Goal: Task Accomplishment & Management: Manage account settings

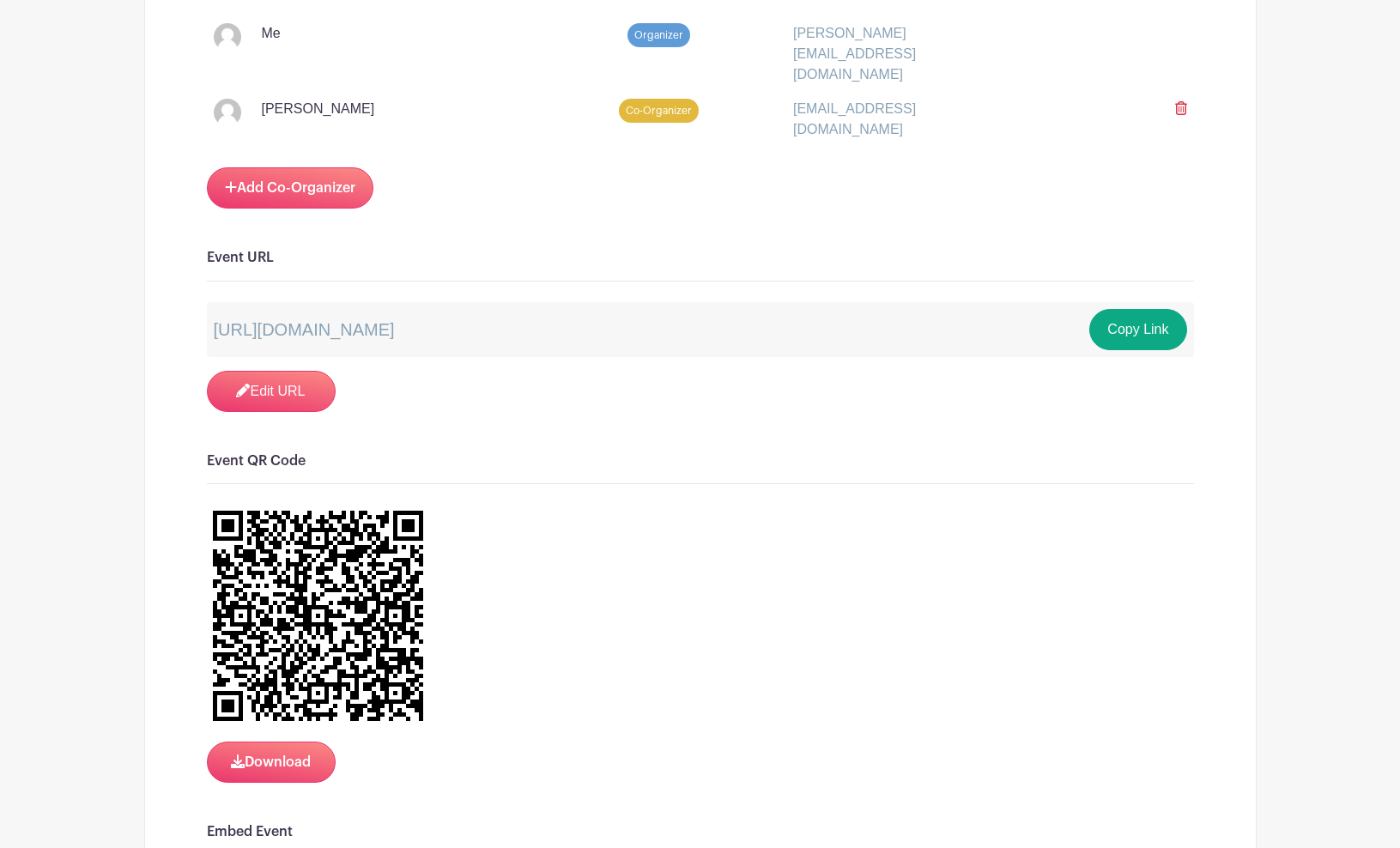
scroll to position [1123, 0]
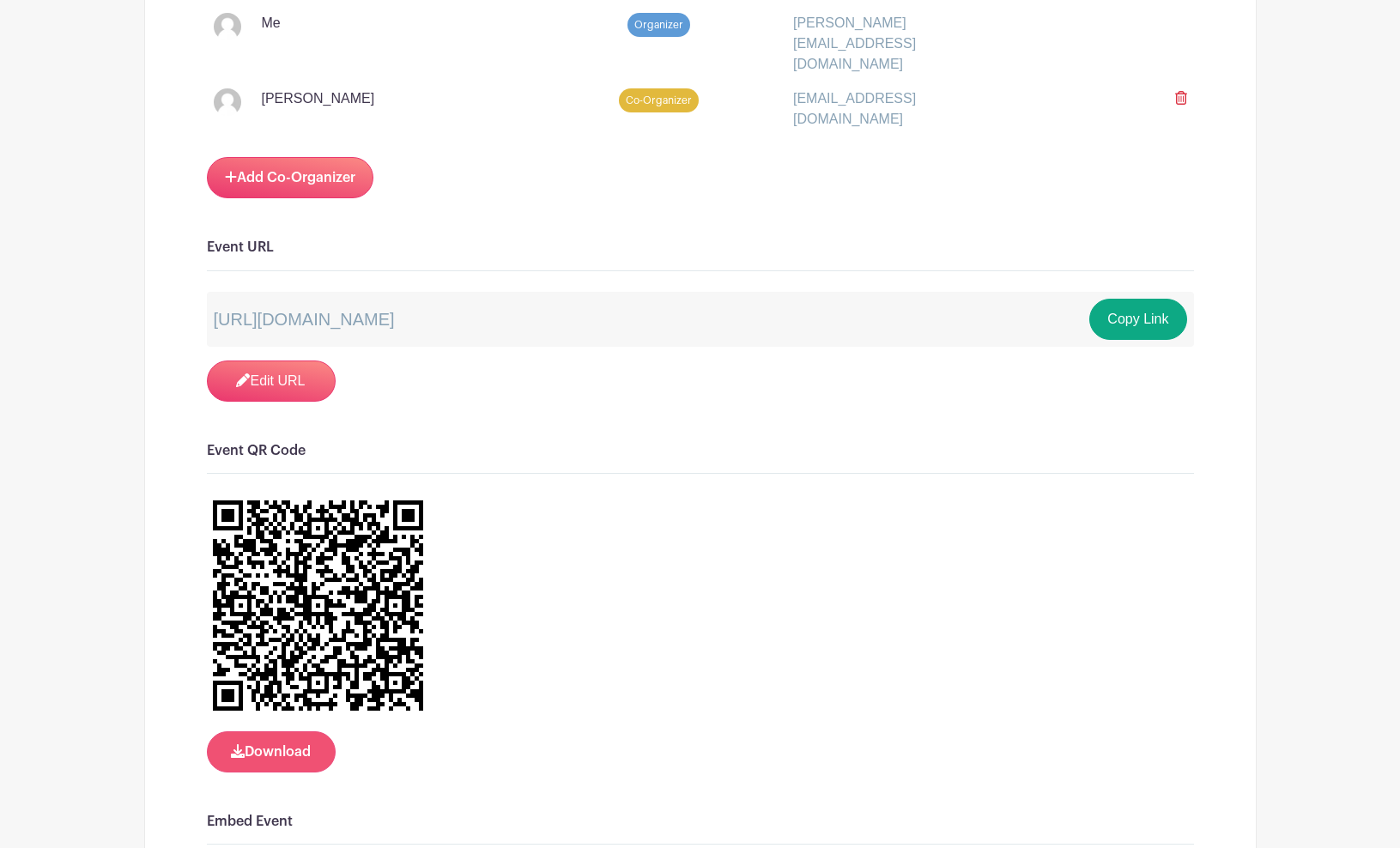
click at [298, 734] on button "Download" at bounding box center [271, 751] width 129 height 41
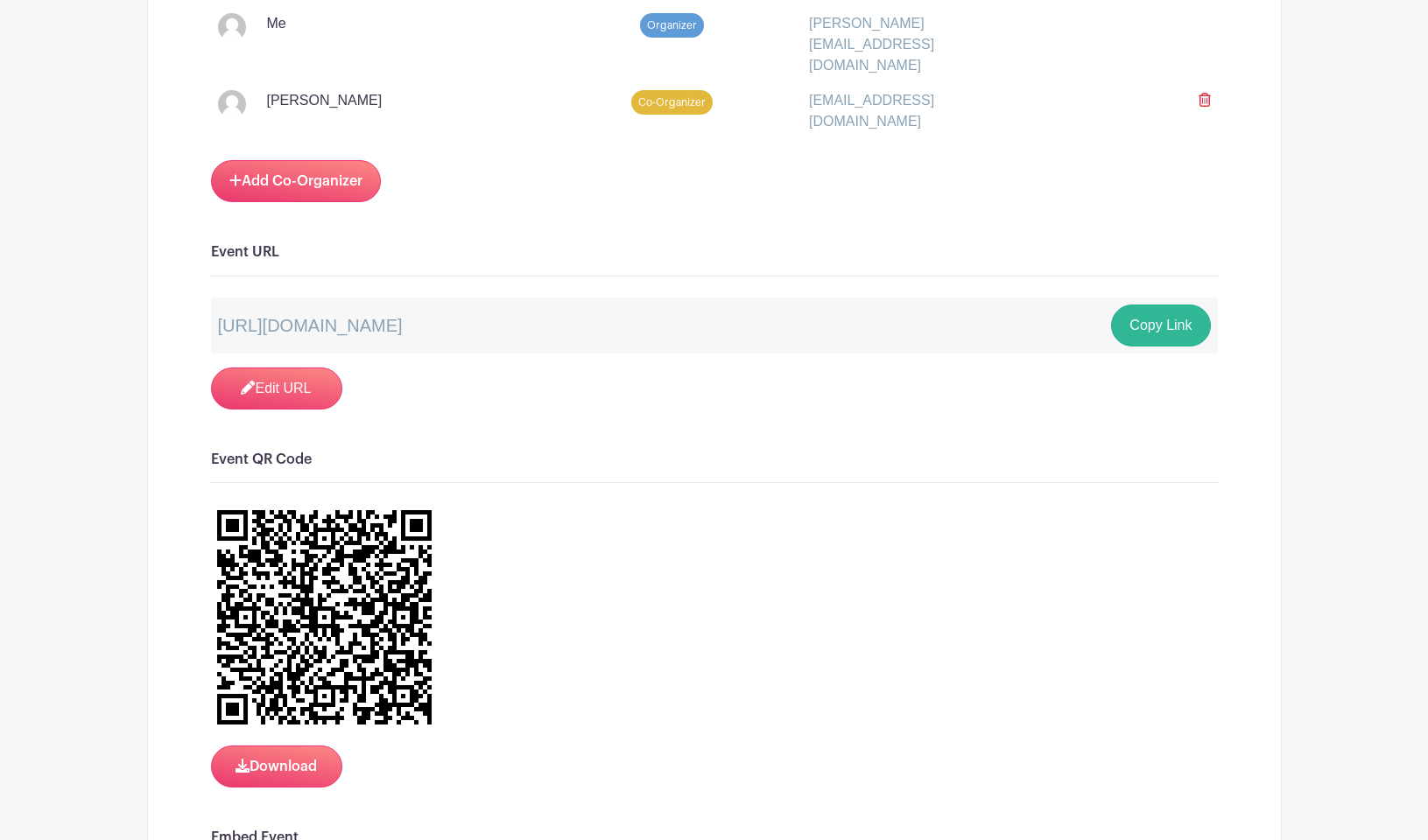
click at [1161, 305] on button "Copy Link" at bounding box center [1160, 325] width 98 height 42
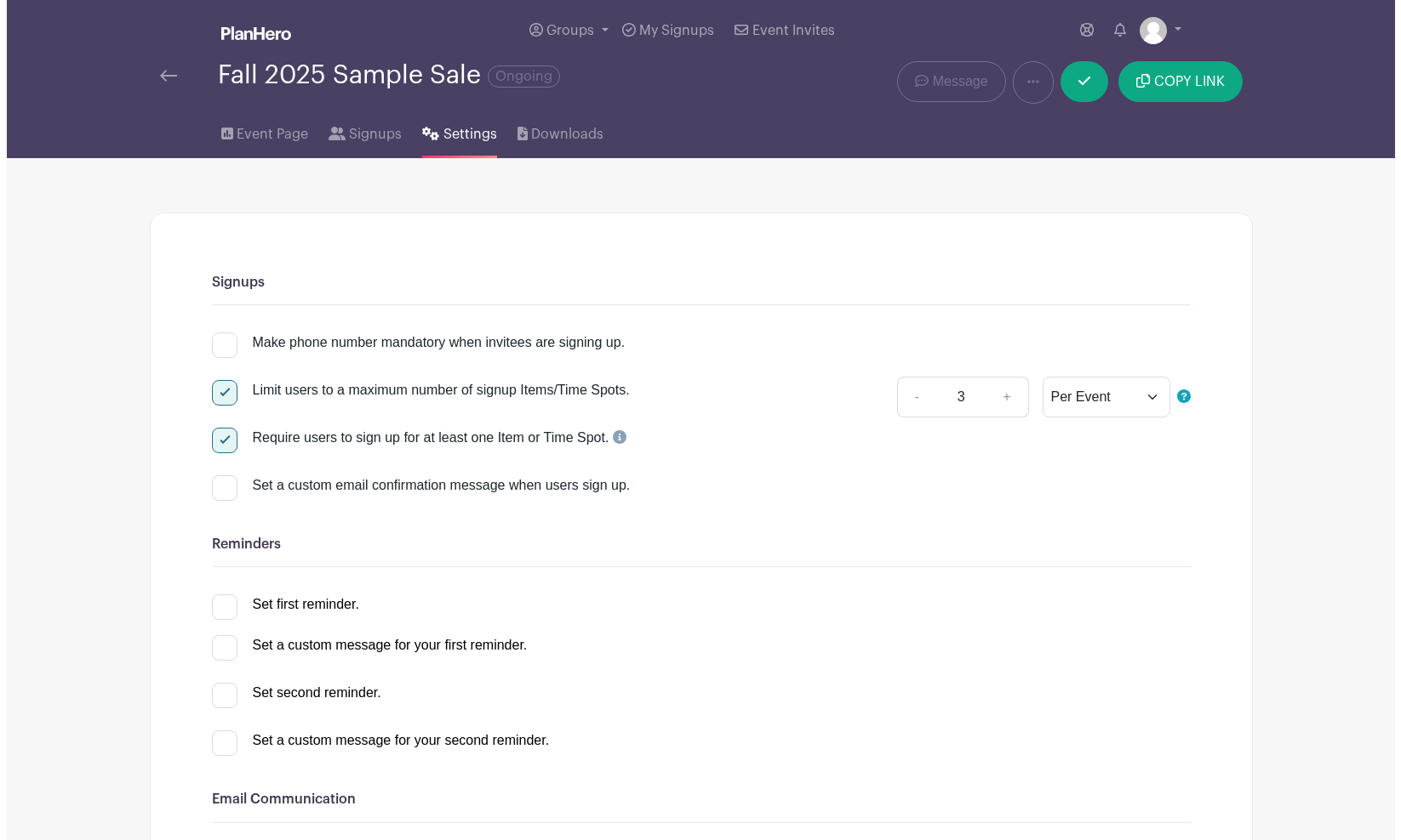
scroll to position [0, 0]
click at [170, 69] on div at bounding box center [181, 76] width 57 height 20
click at [165, 77] on img at bounding box center [161, 76] width 17 height 12
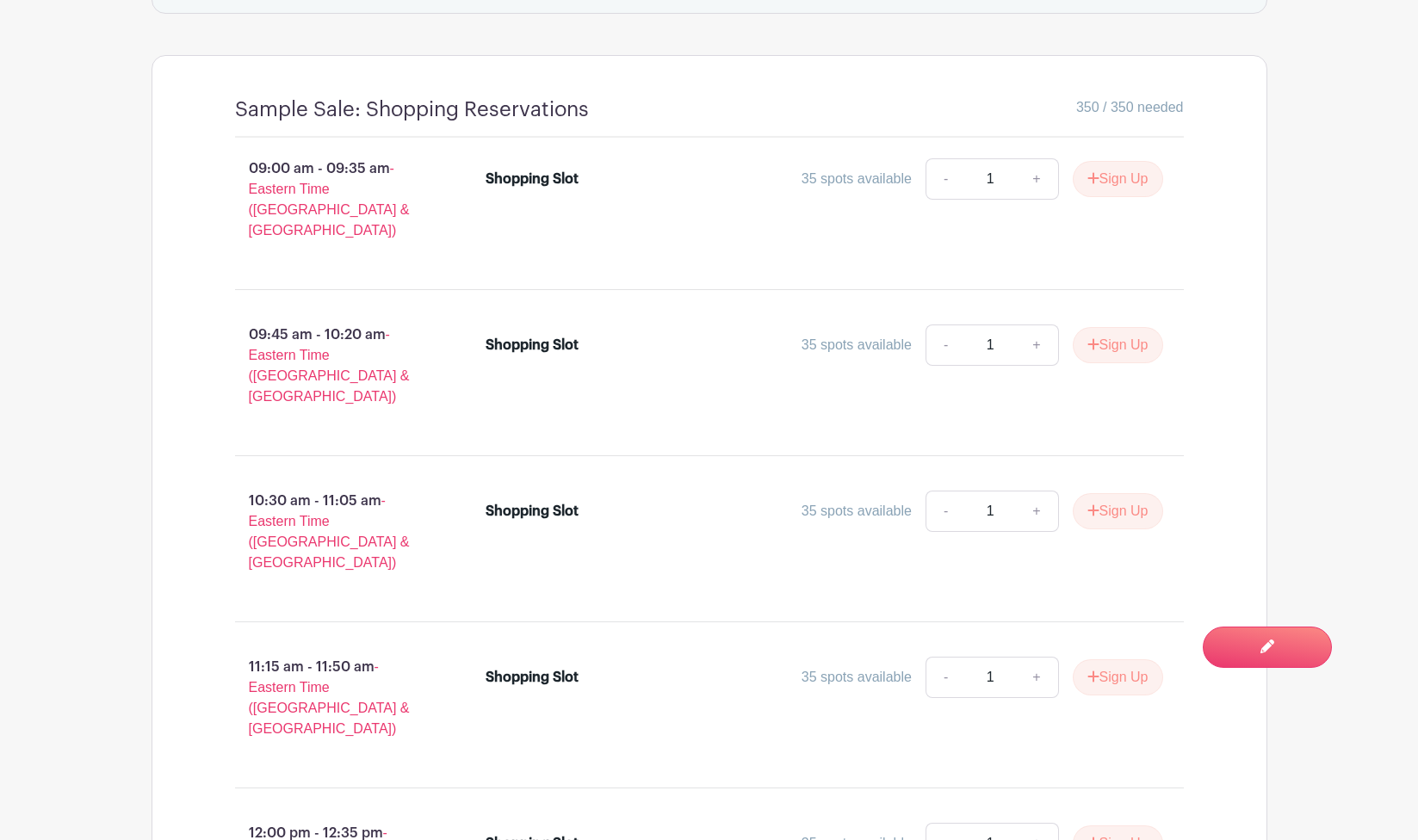
scroll to position [1435, 0]
click at [1043, 174] on link "+" at bounding box center [1037, 178] width 43 height 41
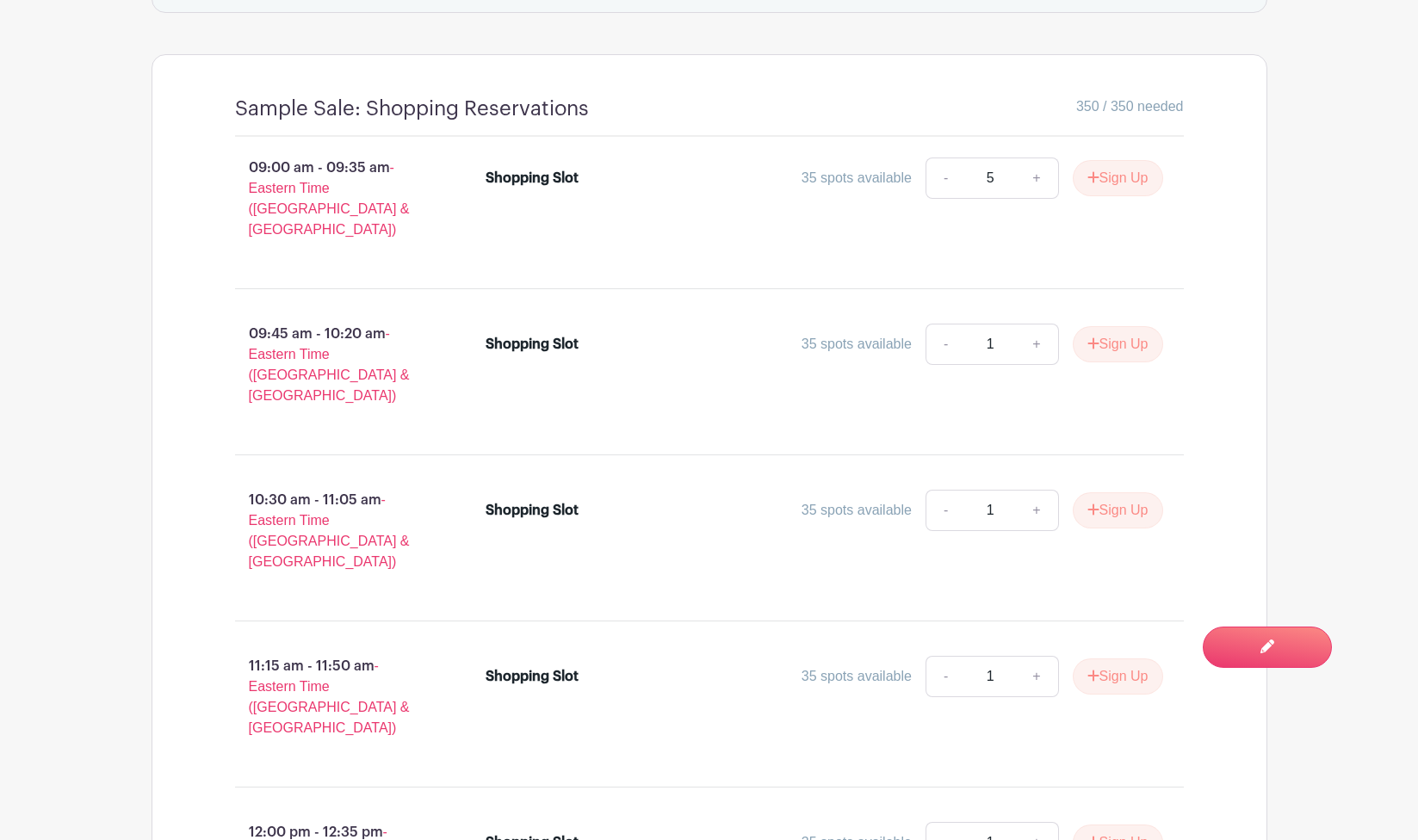
click at [946, 174] on link "-" at bounding box center [946, 178] width 40 height 41
type input "1"
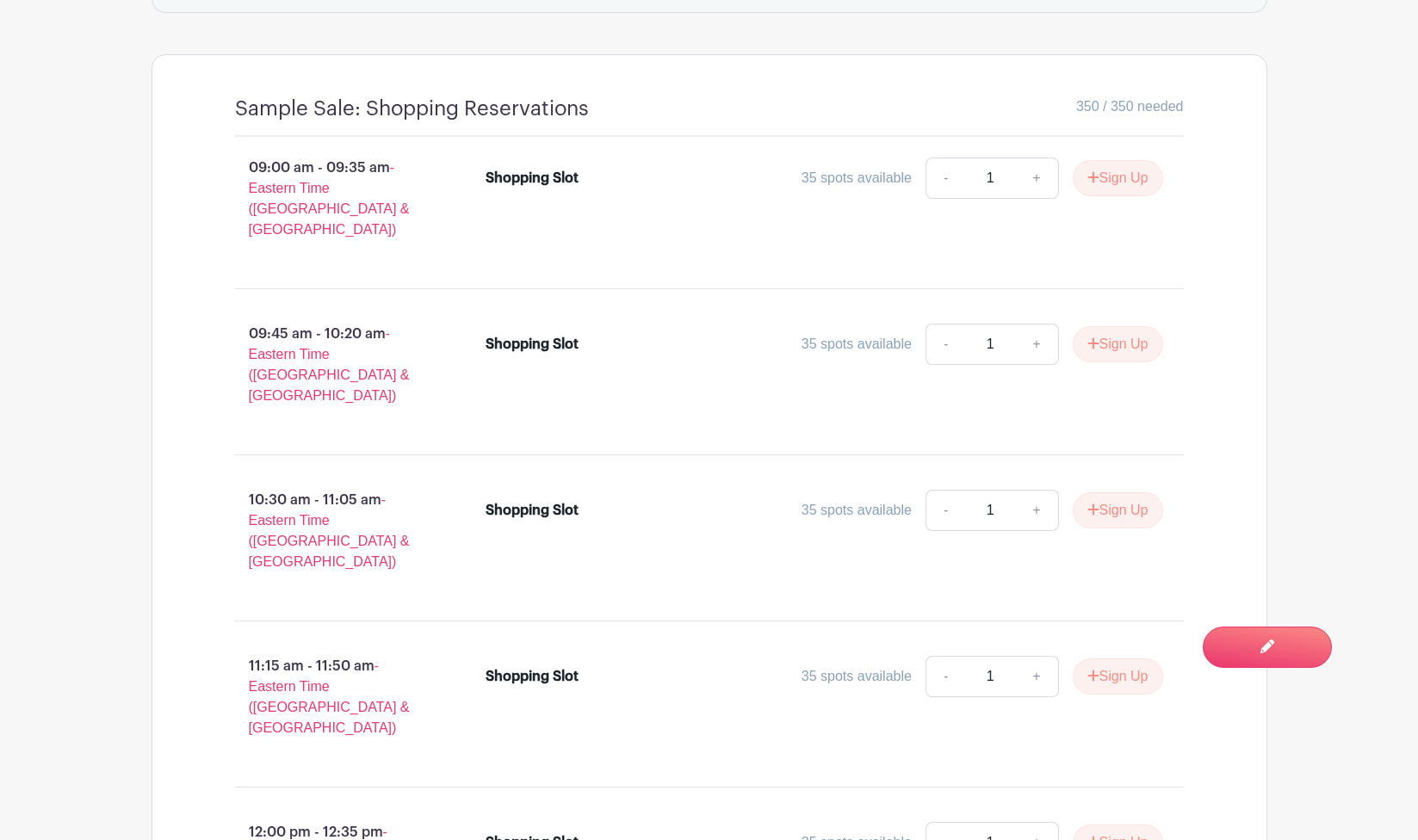
click at [946, 174] on link "-" at bounding box center [946, 178] width 40 height 41
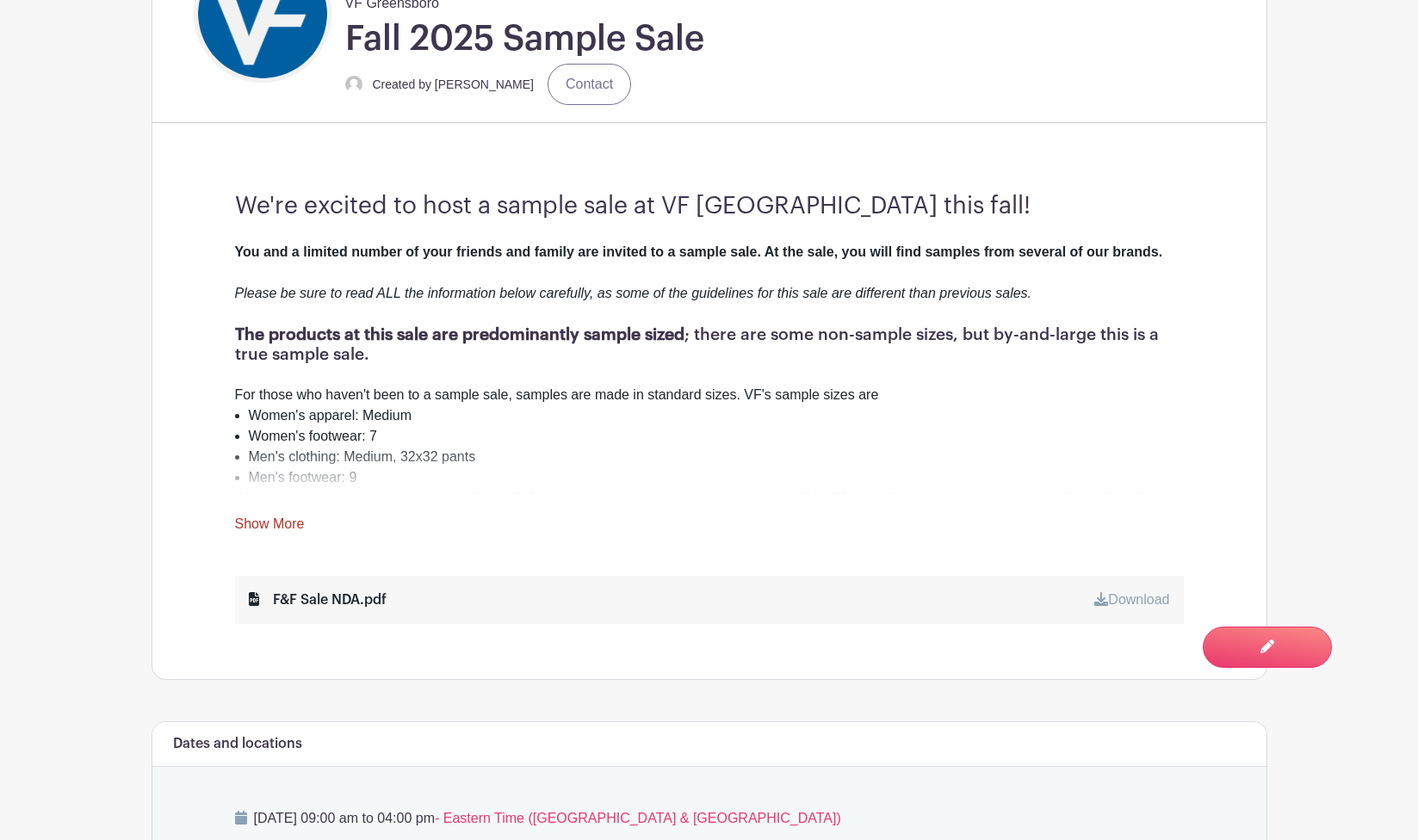
scroll to position [536, 0]
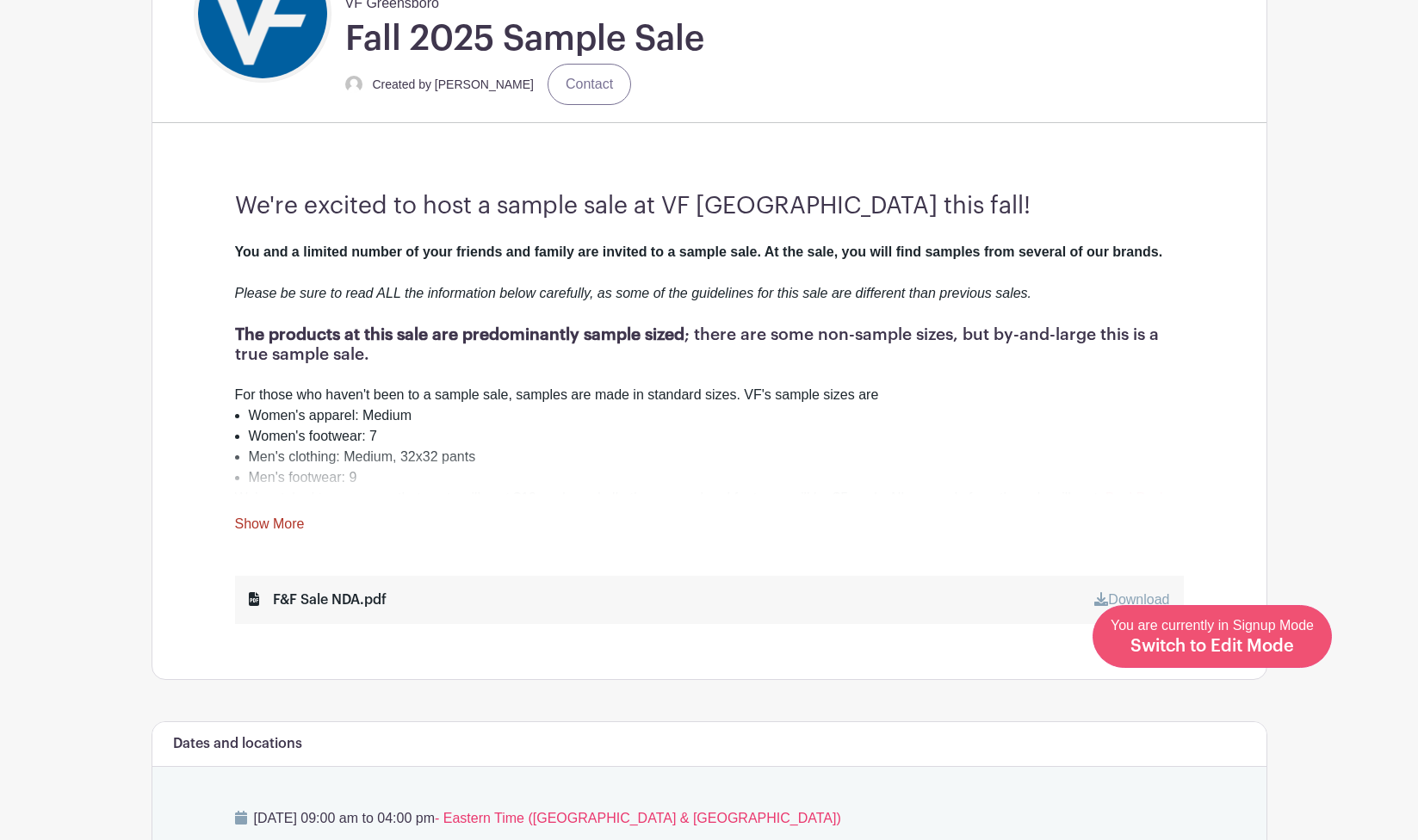
click at [1261, 643] on span "Switch to Edit Mode" at bounding box center [1212, 646] width 163 height 18
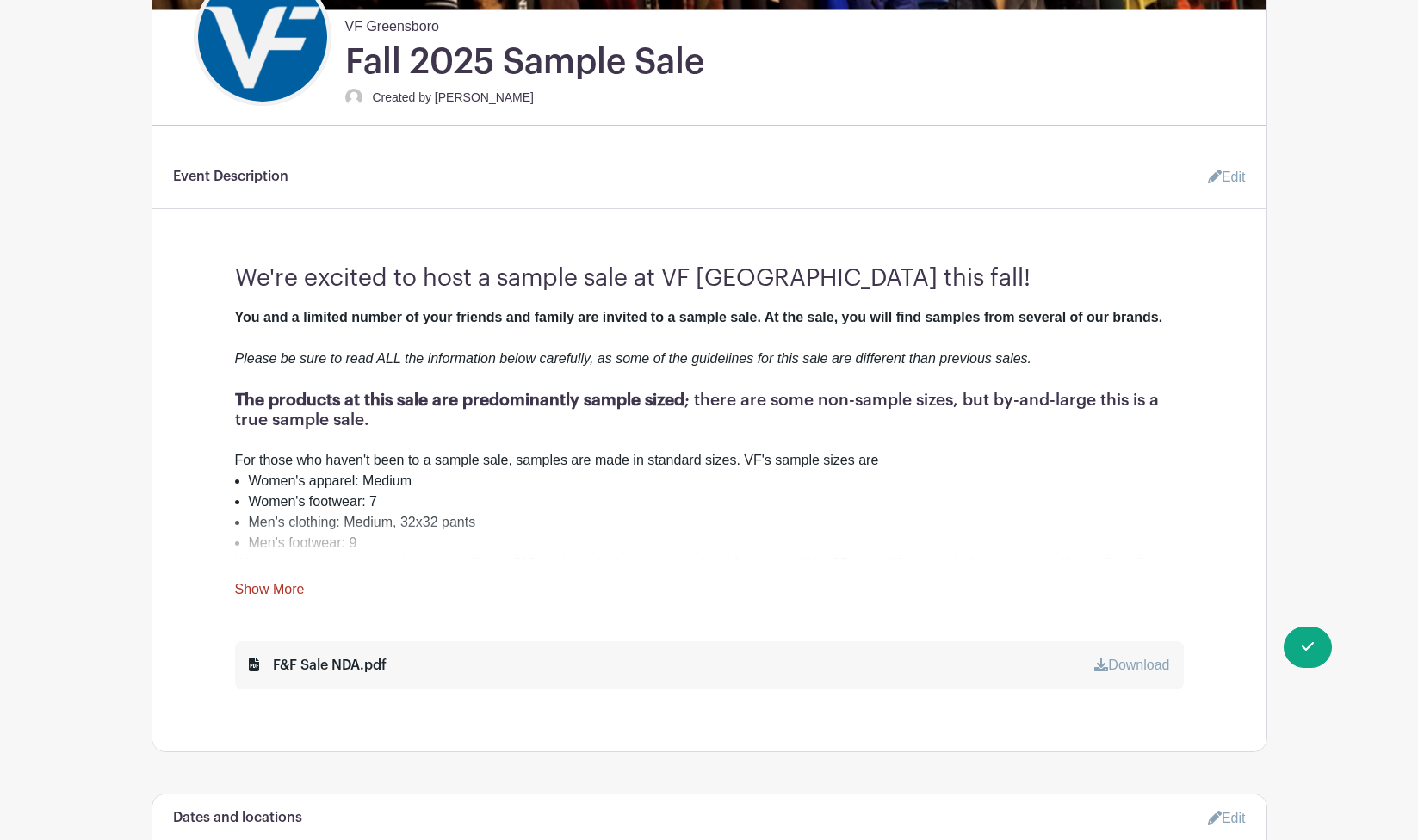
scroll to position [567, 0]
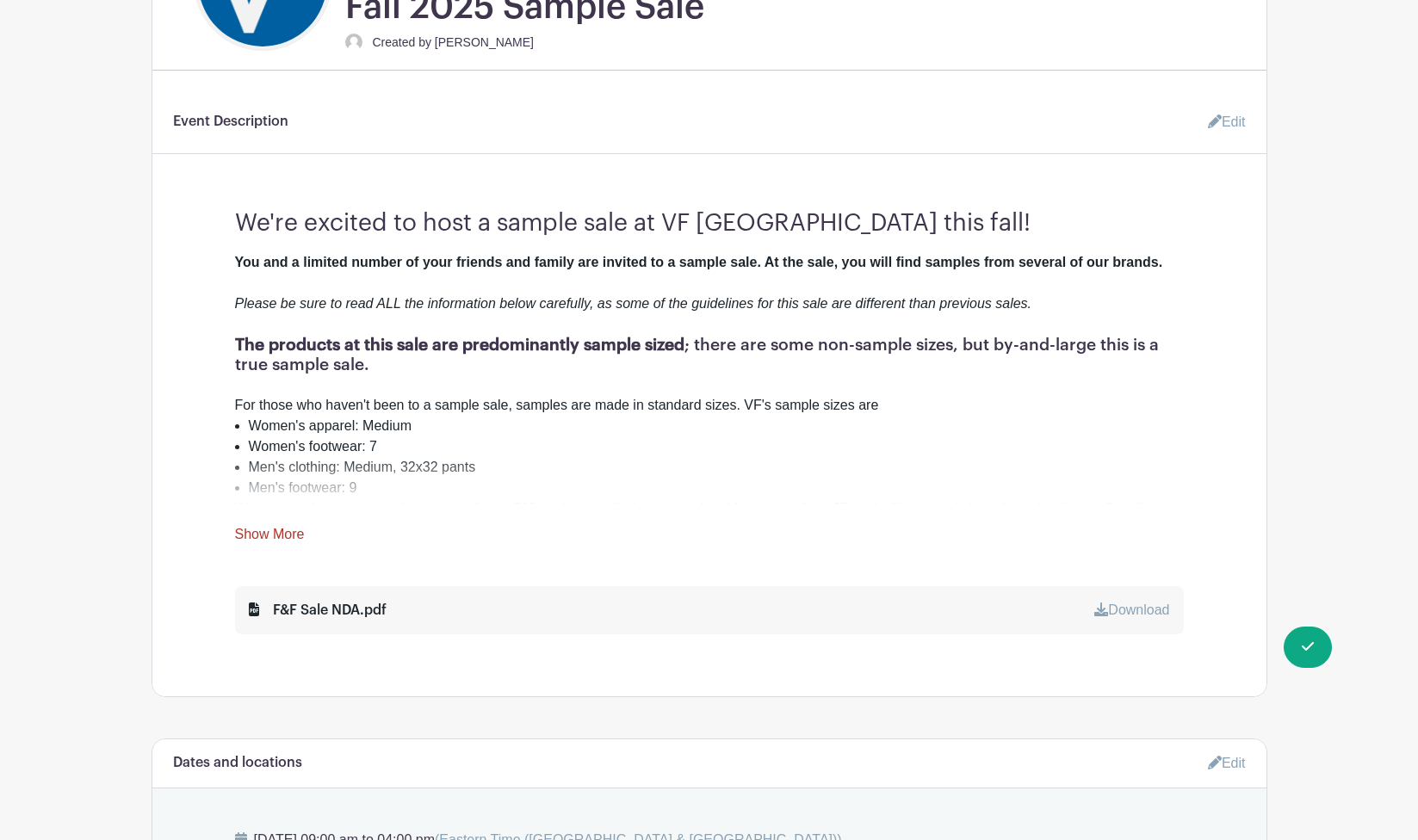
click at [288, 538] on link "Show More" at bounding box center [270, 537] width 70 height 21
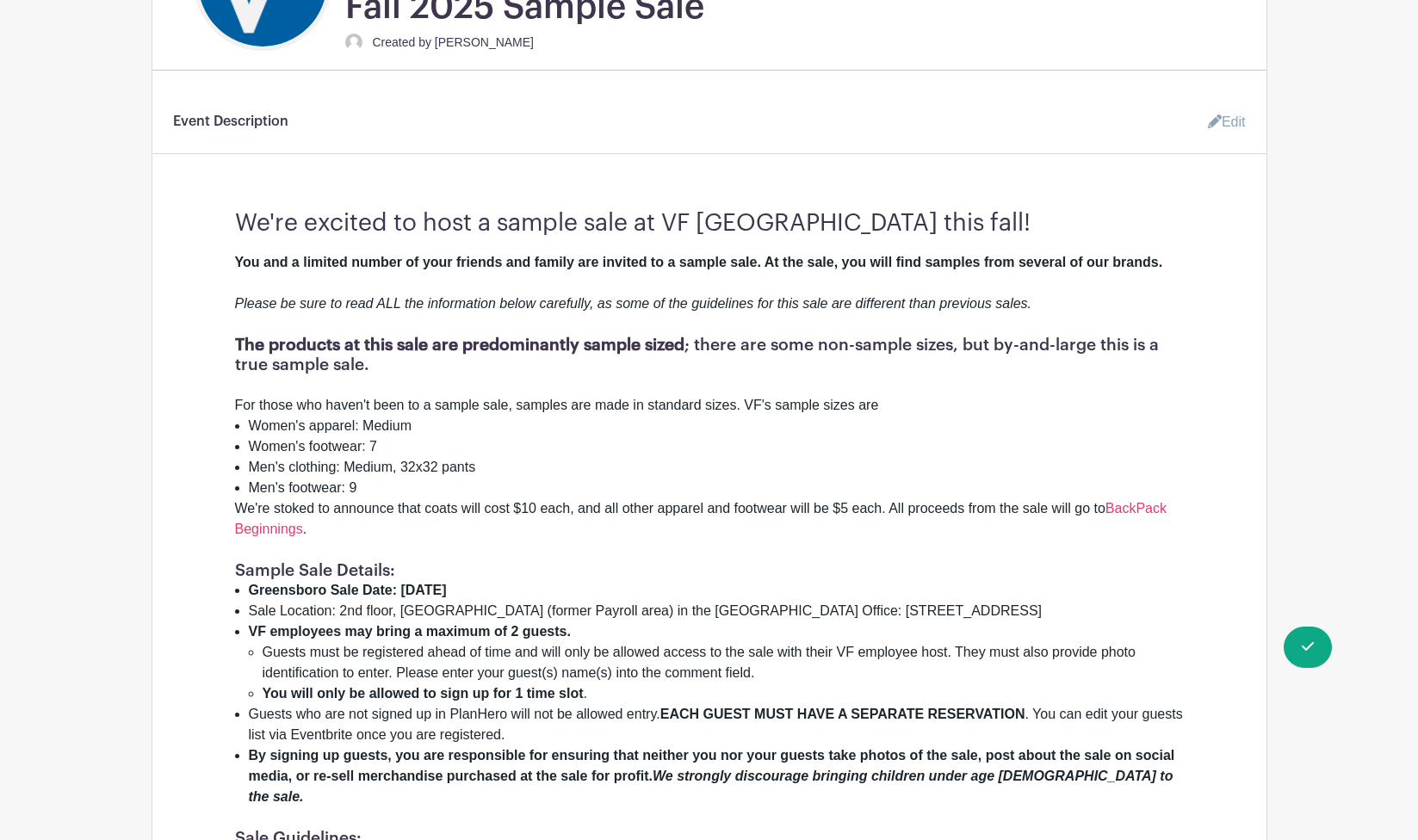
click at [1215, 119] on icon at bounding box center [1215, 121] width 14 height 14
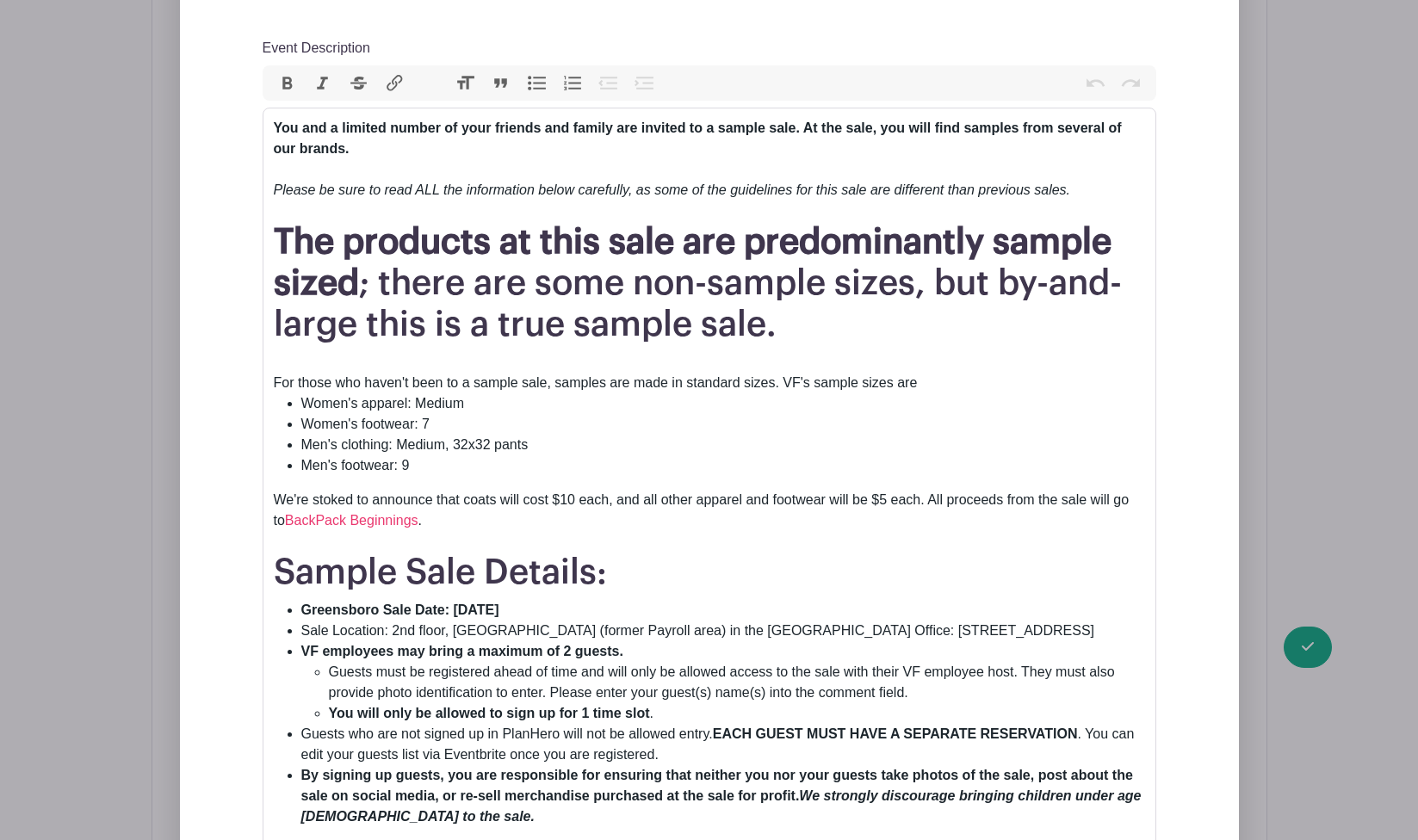
scroll to position [889, 0]
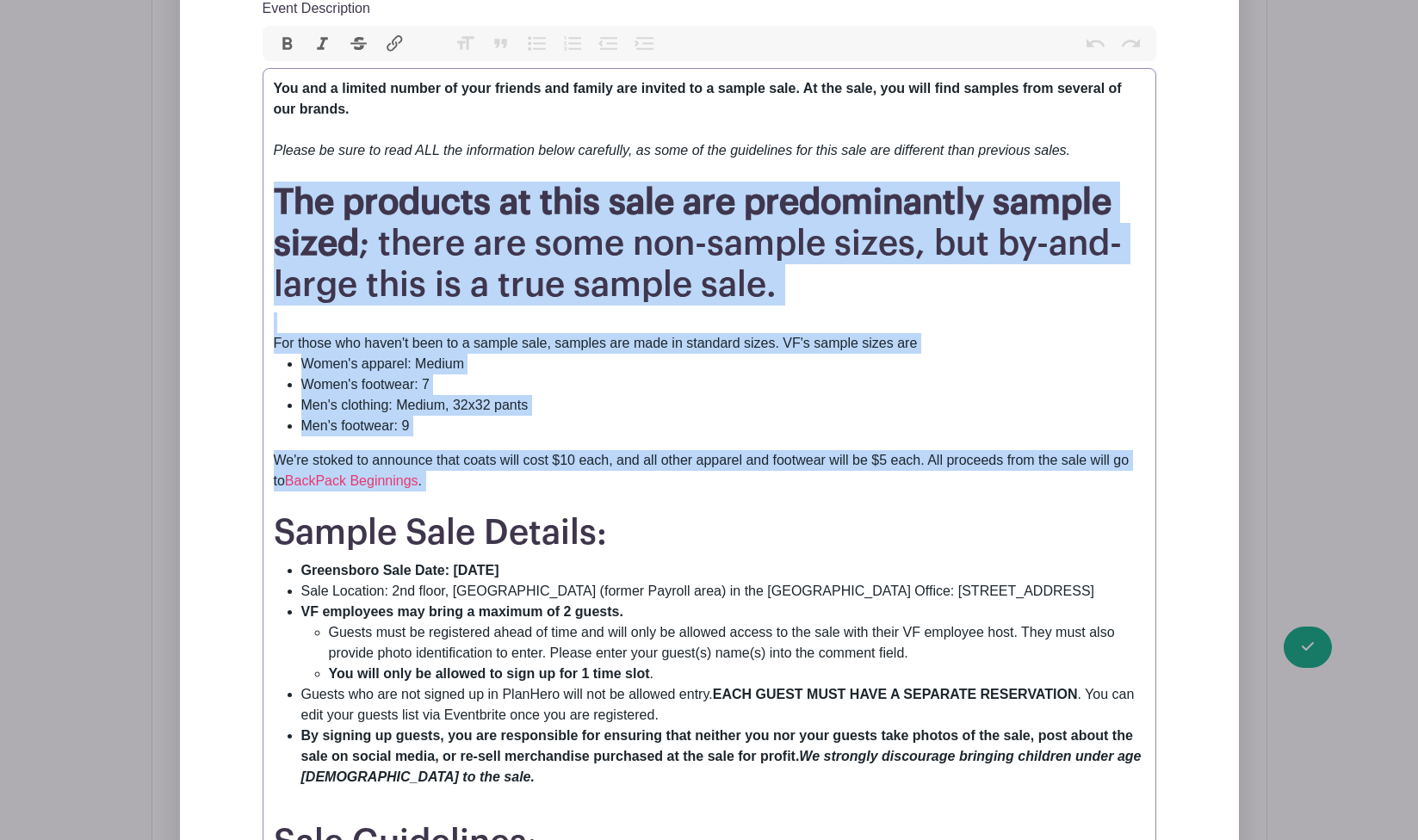
drag, startPoint x: 271, startPoint y: 195, endPoint x: 474, endPoint y: 503, distance: 368.9
click at [474, 503] on trix-editor "You and a limited number of your friends and family are invited to a sample sal…" at bounding box center [709, 770] width 894 height 1404
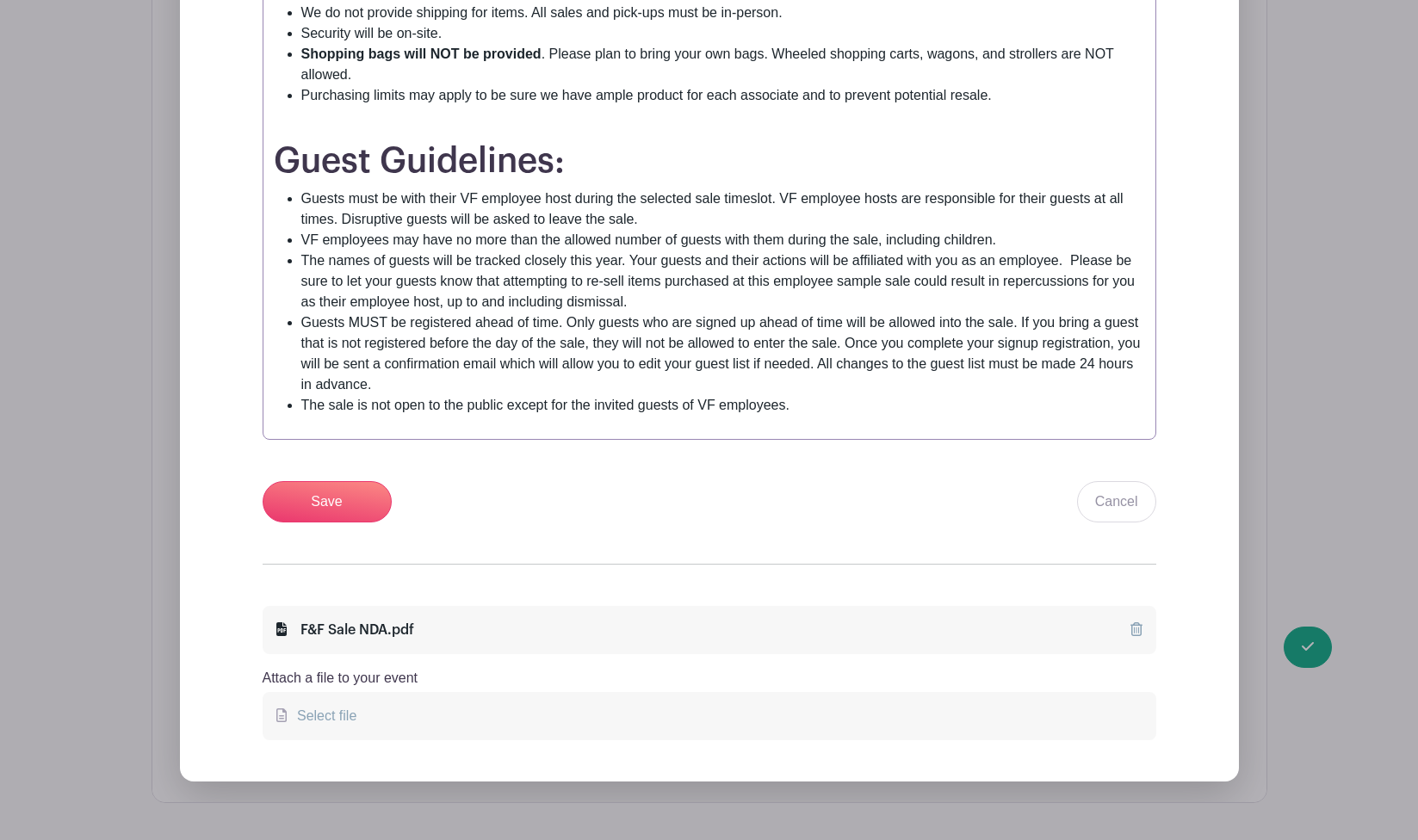
scroll to position [1598, 0]
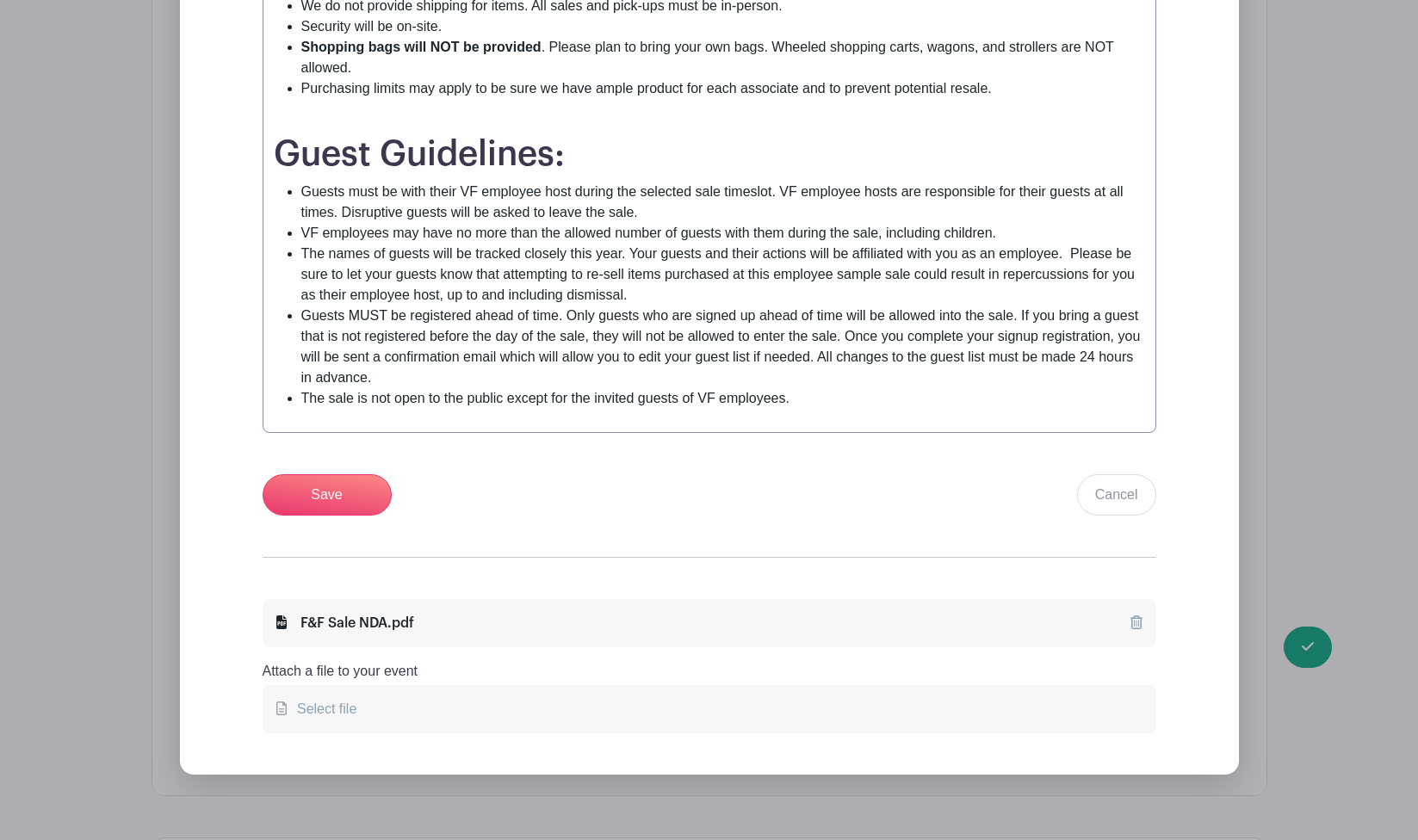
click at [822, 401] on li "​​​​​​​The sale is not open to the public except for the invited guests of VF e…" at bounding box center [723, 398] width 844 height 20
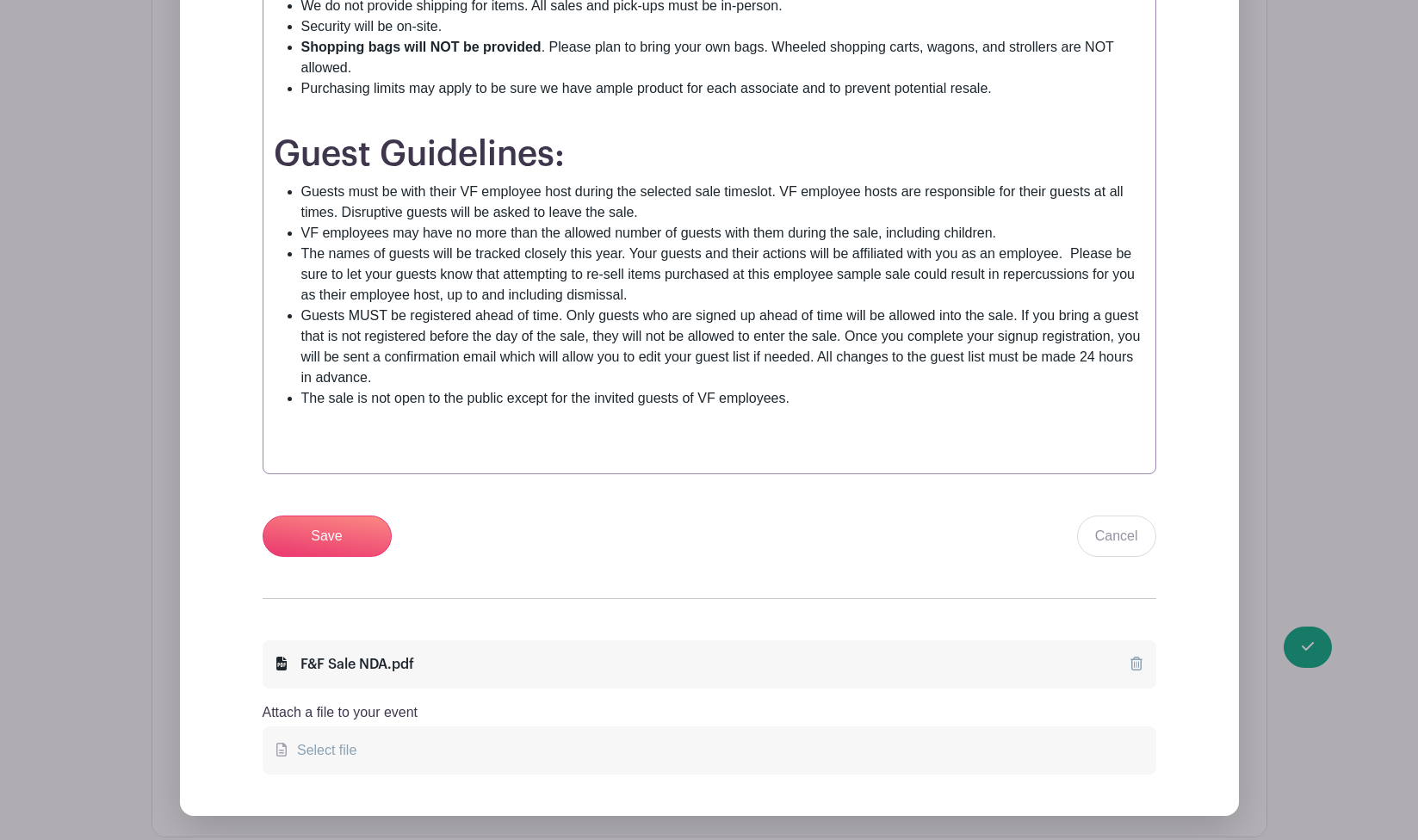
paste trix-editor "<h1><strong>The products at this sale are predominantly sample sized</strong>; …"
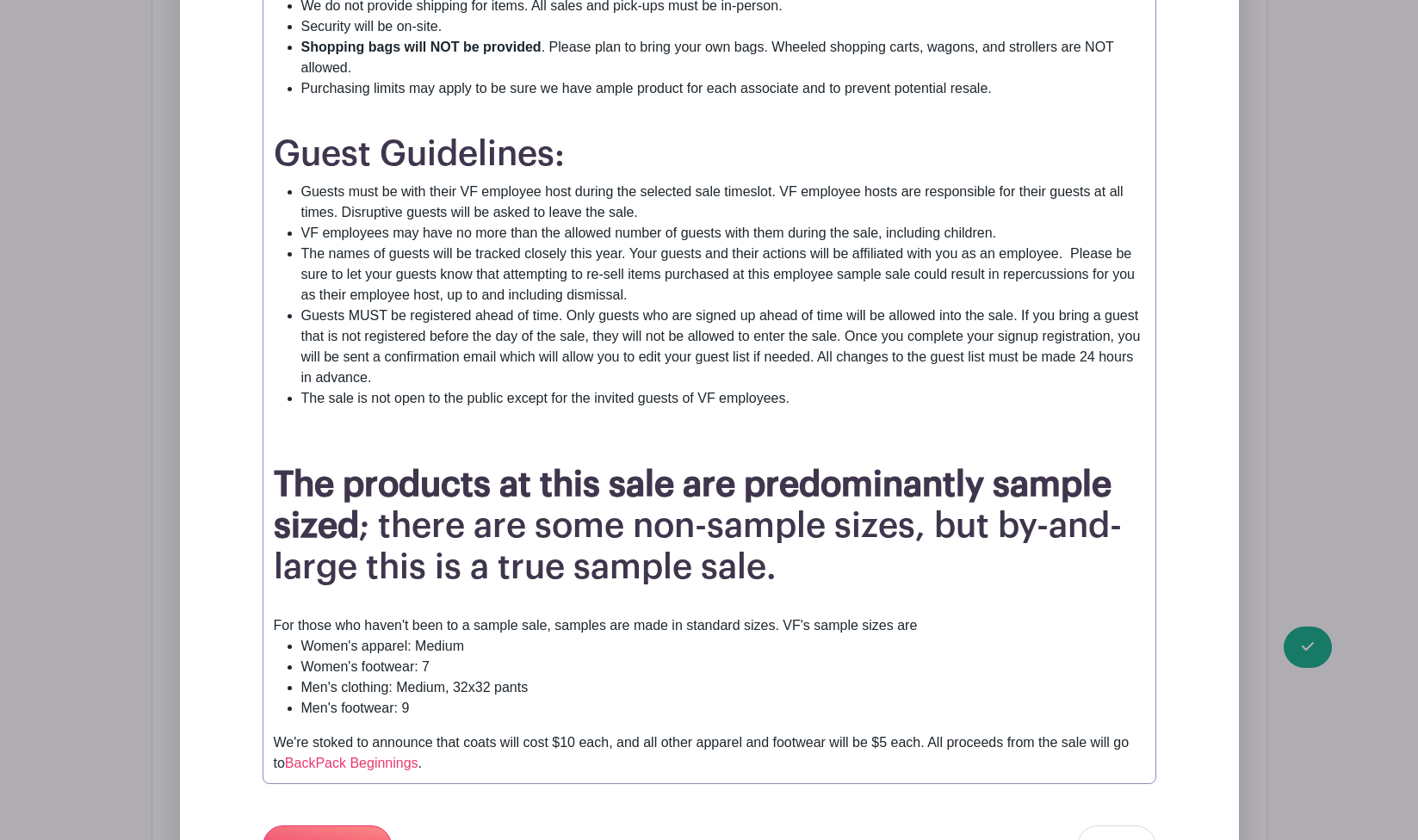
click at [729, 444] on div "Event Description" at bounding box center [709, 443] width 872 height 41
type trix-editor "<div><strong>You and a limited number of your friends and family are invited to…"
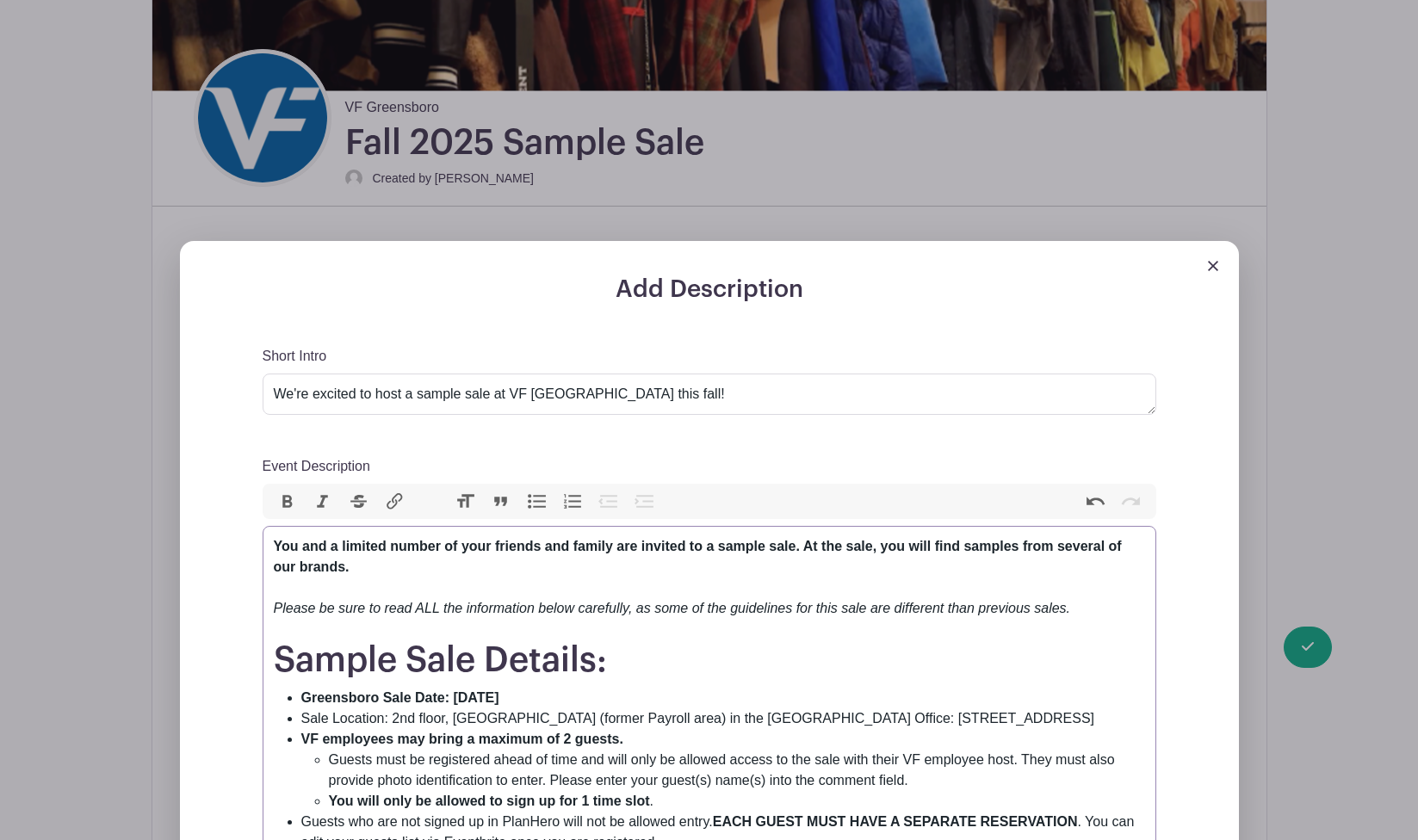
scroll to position [445, 0]
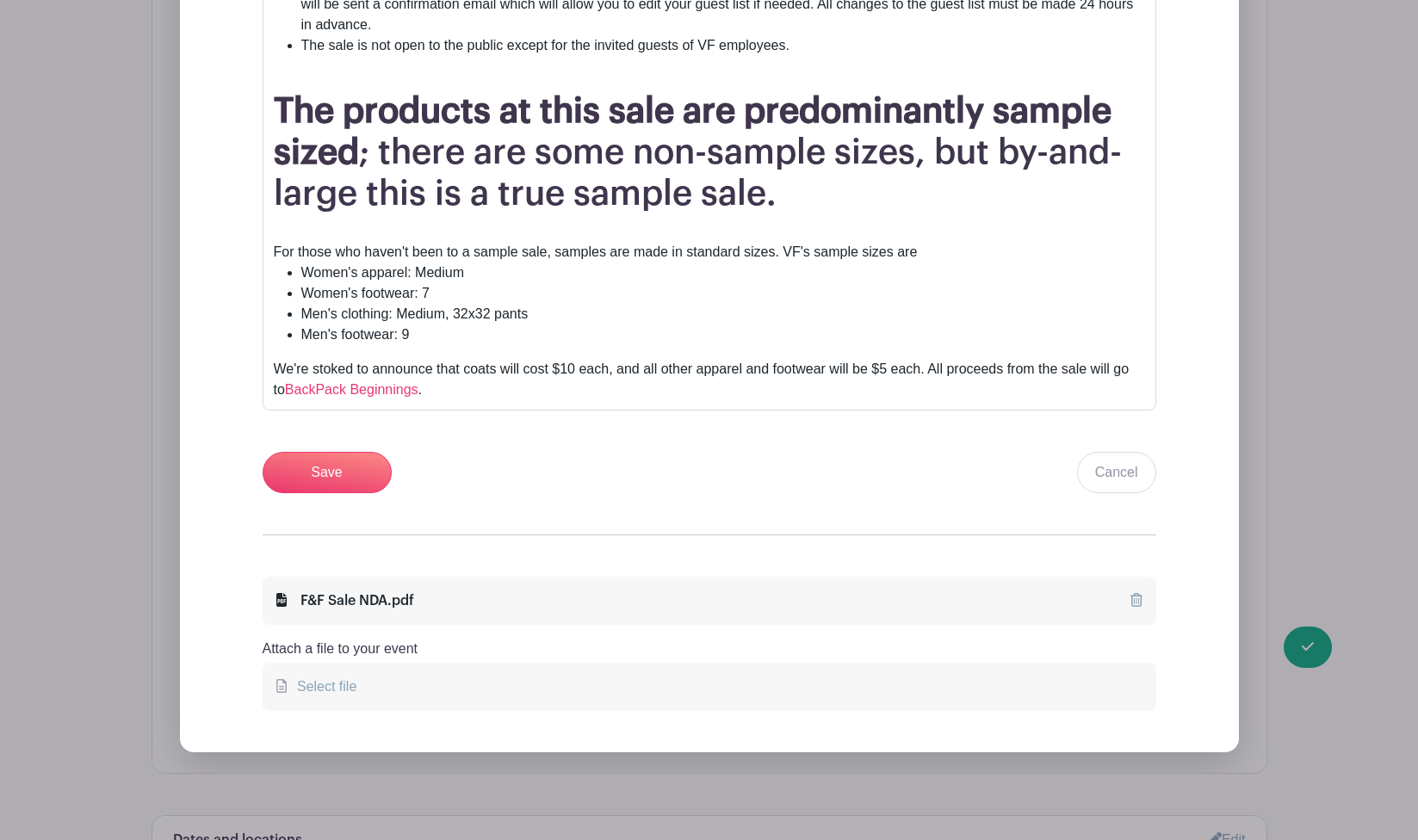
scroll to position [1951, 0]
click at [316, 477] on input "Save" at bounding box center [328, 472] width 129 height 41
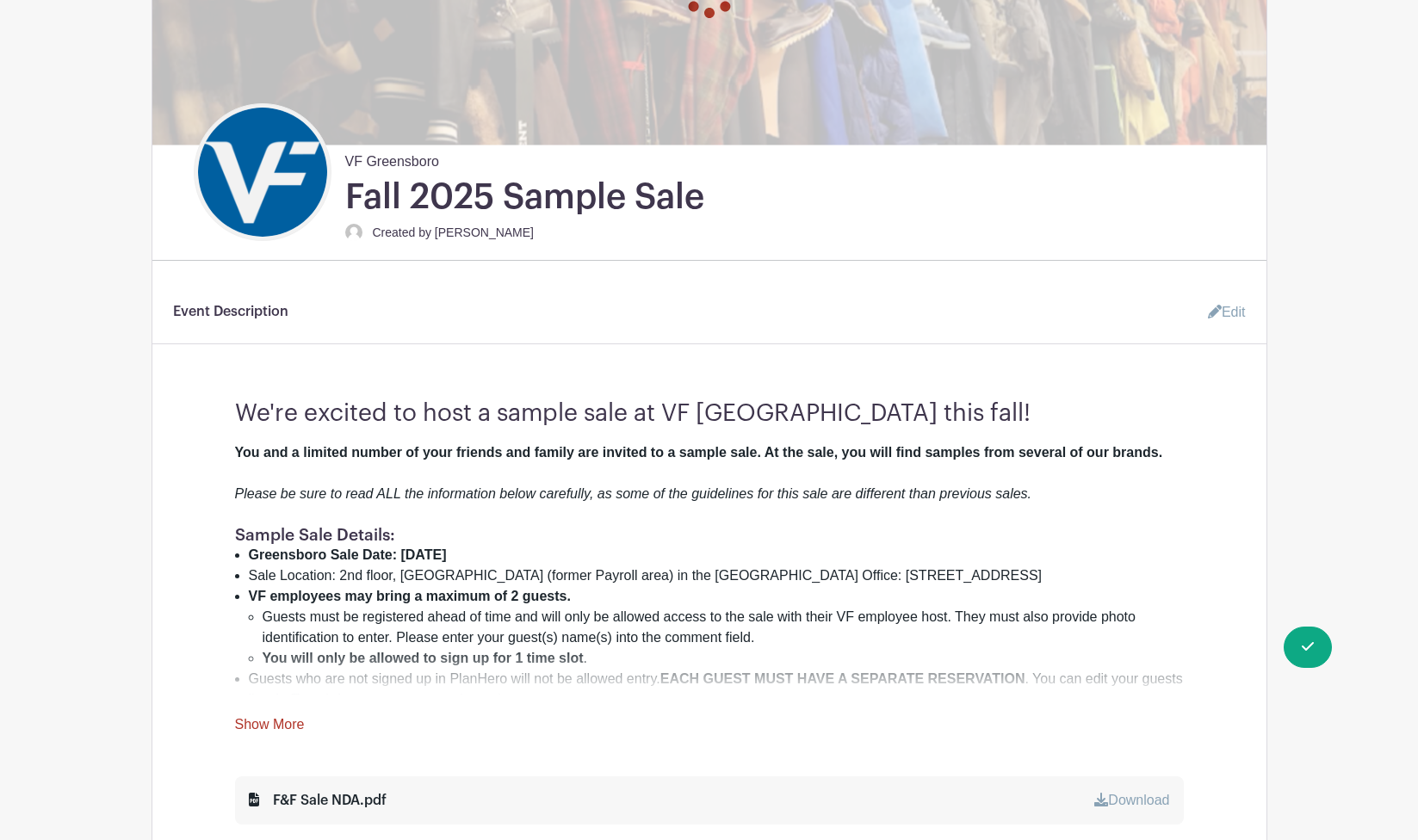
scroll to position [376, 0]
click at [1233, 329] on link "Edit" at bounding box center [1221, 313] width 52 height 34
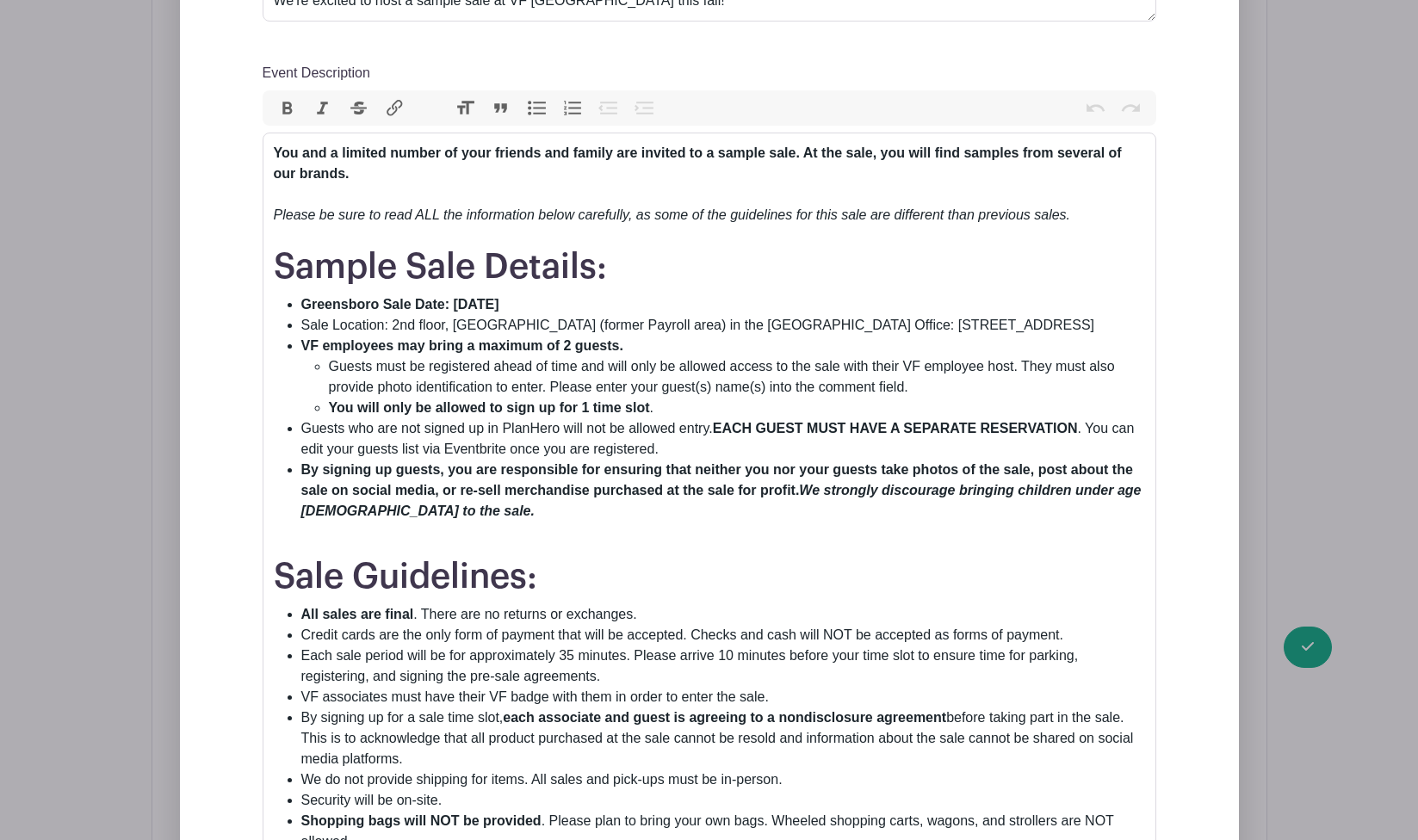
scroll to position [824, 0]
click at [673, 349] on li "VF employees may bring a maximum of 2 guests. Guests must be registered ahead o…" at bounding box center [723, 377] width 844 height 83
click at [648, 324] on li "Sale Location: 2nd floor, [GEOGRAPHIC_DATA] (former Payroll area) in the [GEOGR…" at bounding box center [723, 325] width 844 height 20
click at [629, 349] on strong "VF employees may bring a maximum of 2 guests. (Please sign your guests up by pu…" at bounding box center [708, 346] width 812 height 15
click at [773, 348] on strong "VF employees may bring a maximum of 2 guests. Please sign your guests up by put…" at bounding box center [706, 346] width 808 height 15
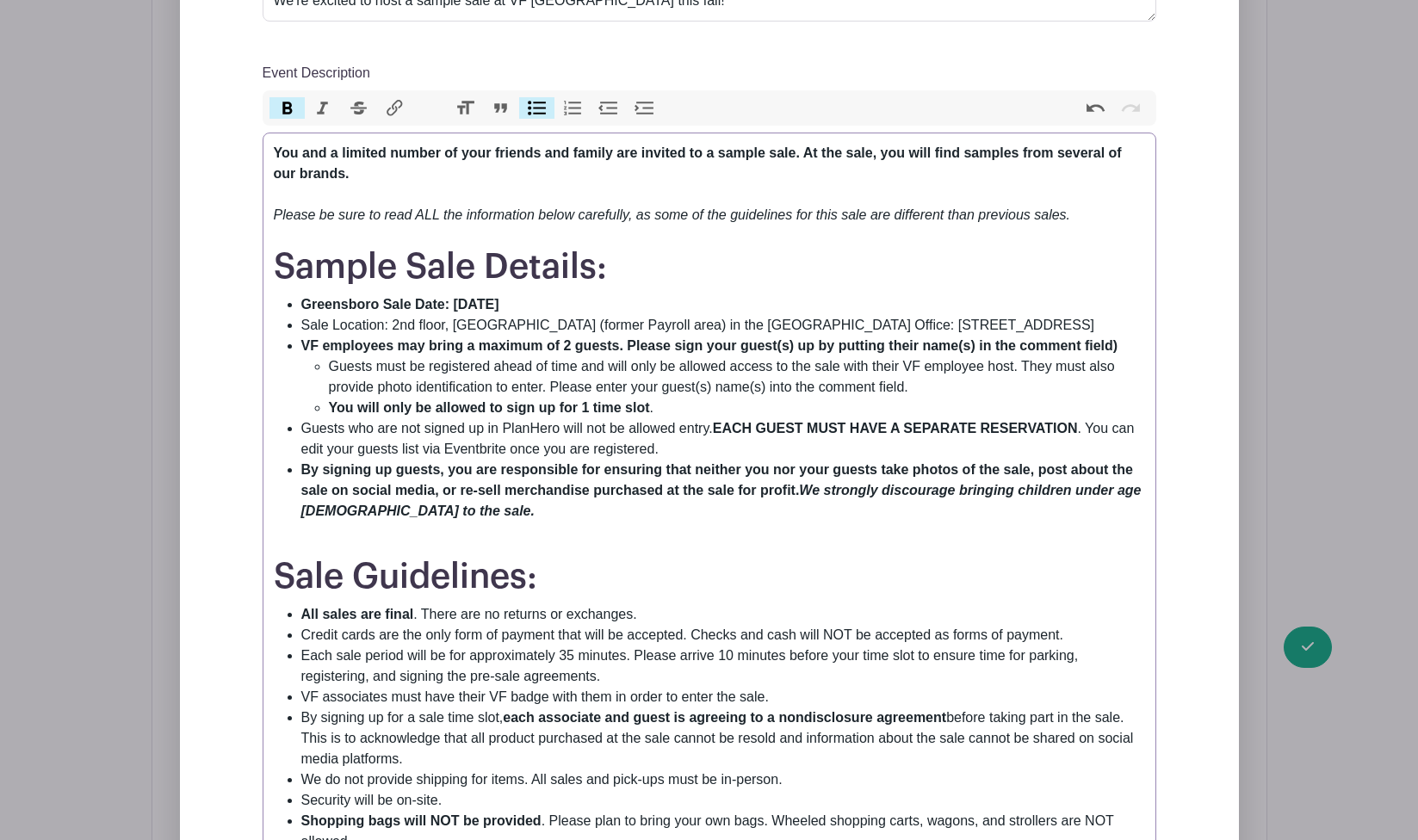
click at [1116, 350] on li "VF employees may bring a maximum of 2 guests. Please sign your guest(s) up by p…" at bounding box center [723, 377] width 844 height 83
type trix-editor "<div><strong>You and a limited number of your friends and family are invited to…"
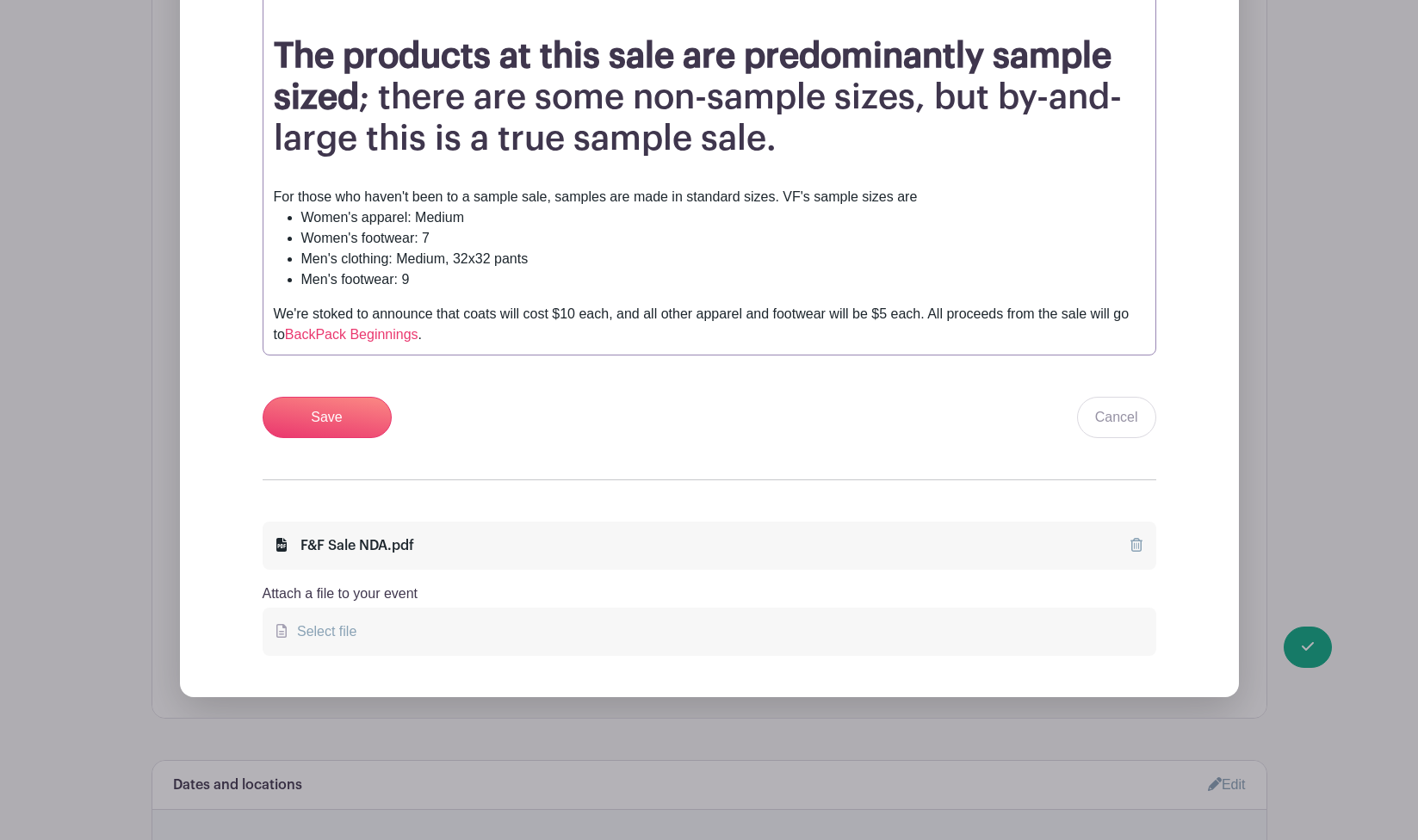
scroll to position [2010, 0]
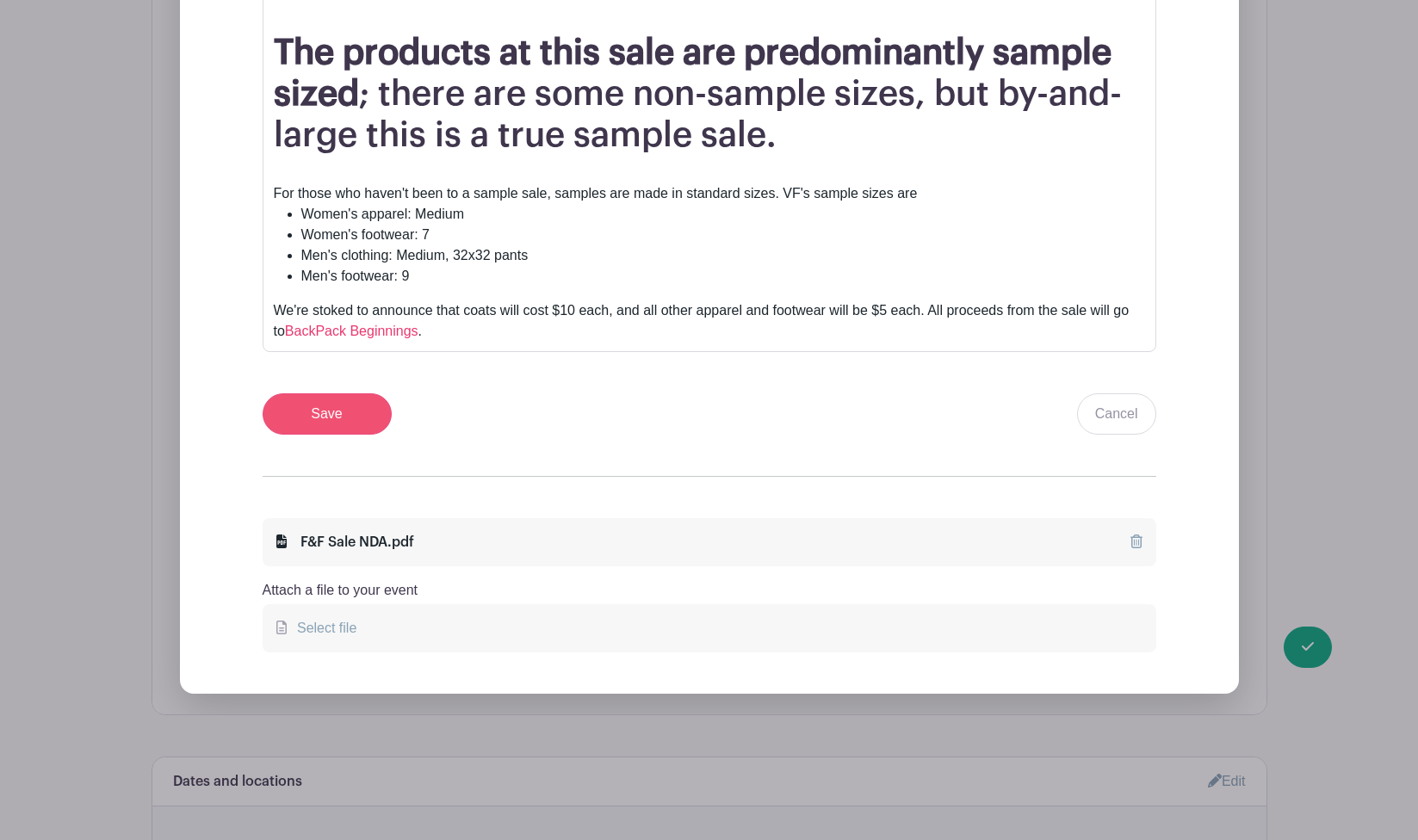
click at [287, 415] on input "Save" at bounding box center [328, 414] width 129 height 41
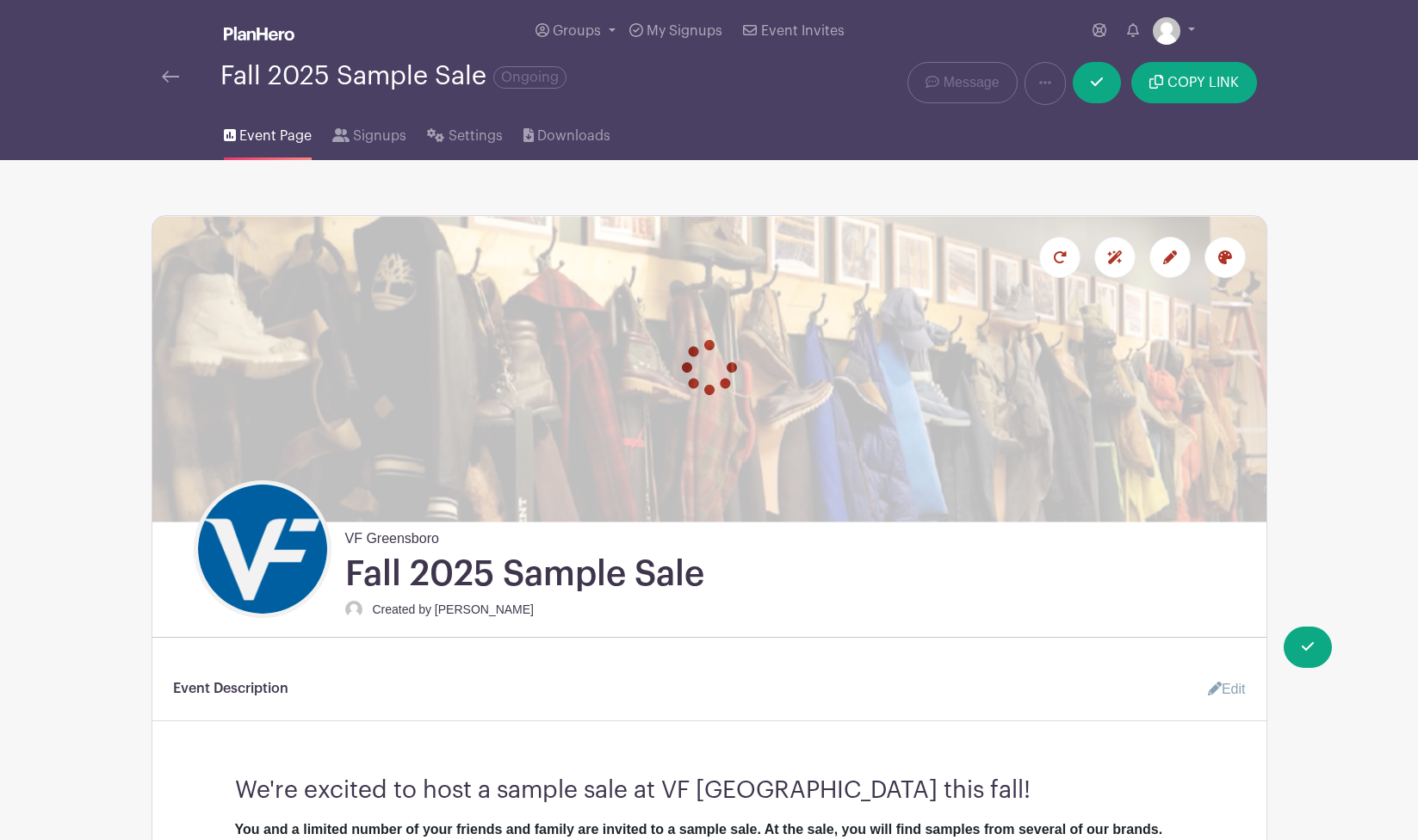
scroll to position [0, 0]
click at [1105, 82] on link at bounding box center [1097, 82] width 48 height 41
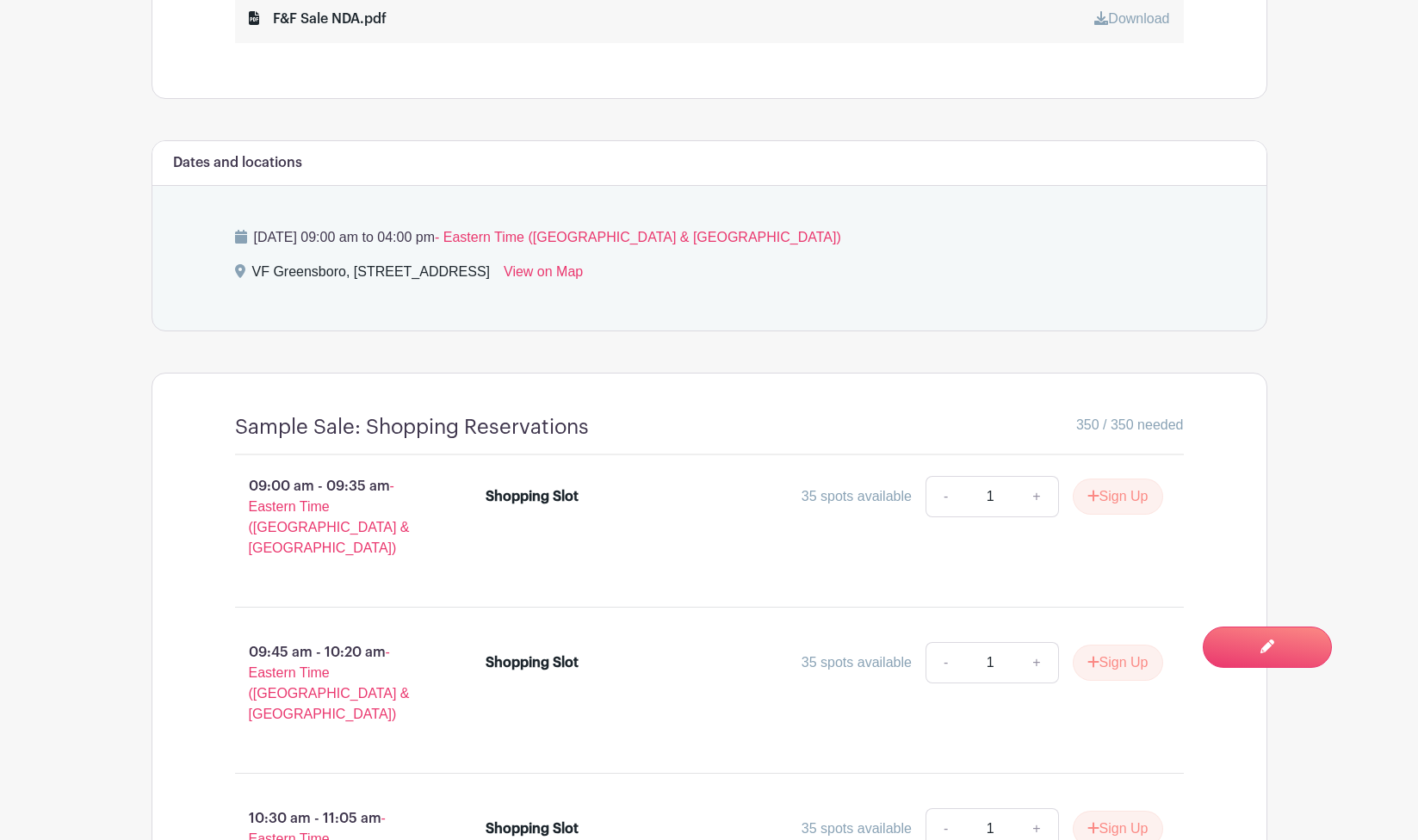
scroll to position [1119, 0]
